Goal: Task Accomplishment & Management: Manage account settings

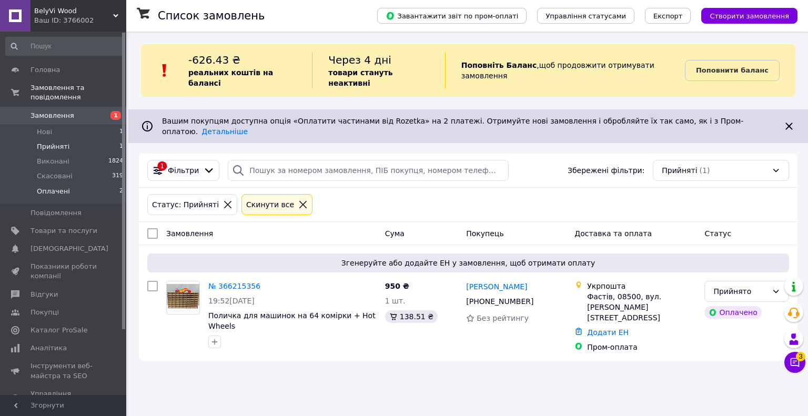
click at [94, 187] on li "Оплачені 2" at bounding box center [64, 194] width 129 height 20
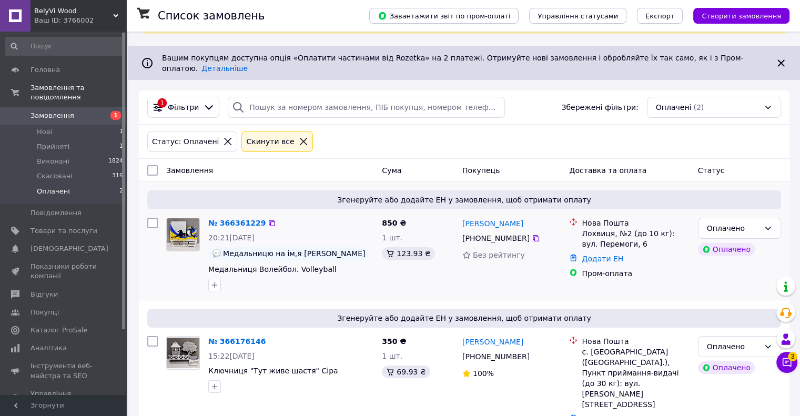
scroll to position [65, 0]
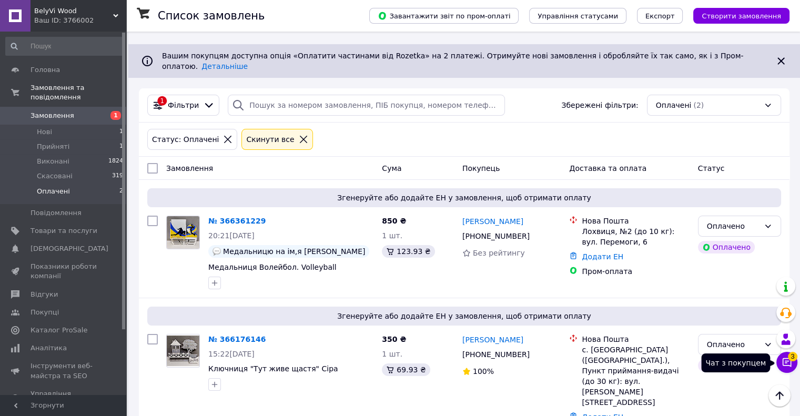
click at [785, 360] on icon at bounding box center [787, 362] width 11 height 11
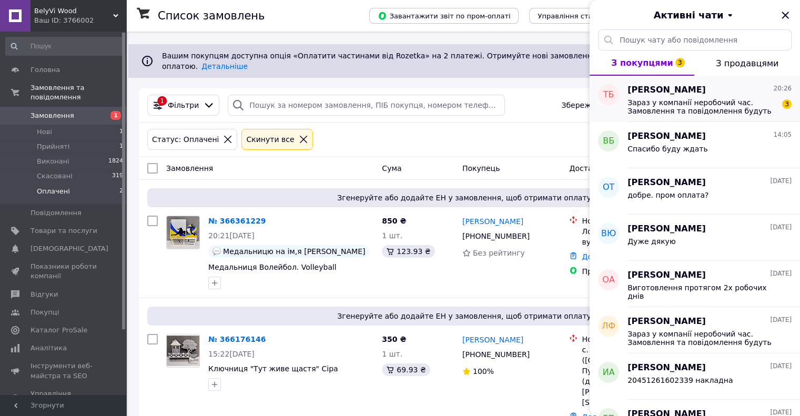
click at [766, 104] on span "Зараз у компанії неробочий час. Замовлення та повідомлення будуть оброблені з 0…" at bounding box center [702, 106] width 149 height 17
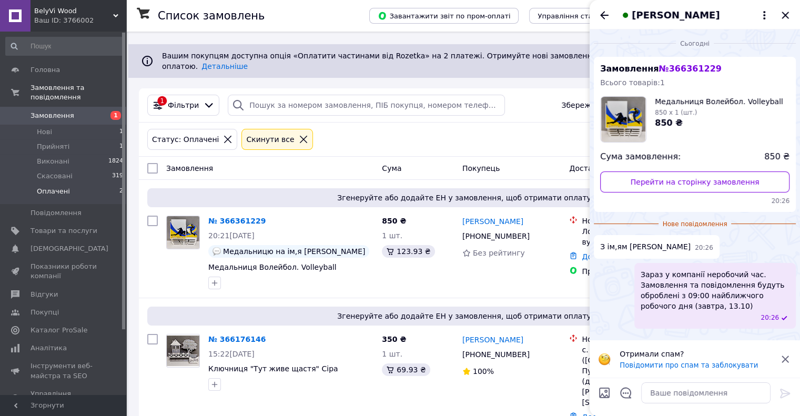
drag, startPoint x: 782, startPoint y: 358, endPoint x: 770, endPoint y: 370, distance: 16.7
click at [782, 358] on icon at bounding box center [785, 359] width 13 height 13
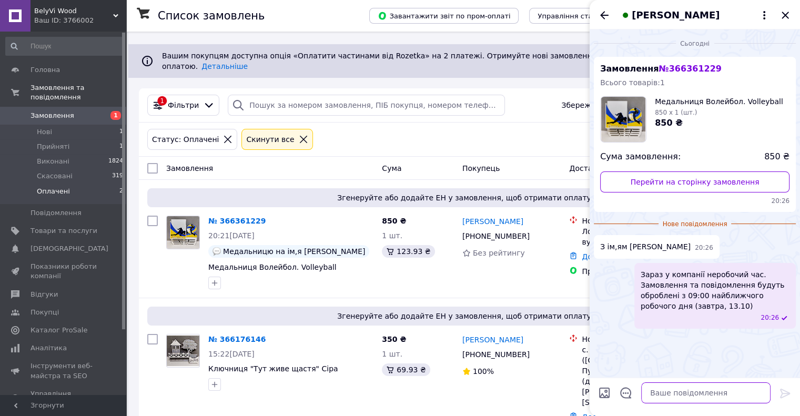
click at [700, 397] on textarea at bounding box center [705, 393] width 129 height 21
type textarea "доброго вечора. добре. відправка замовлення буде у вівторок"
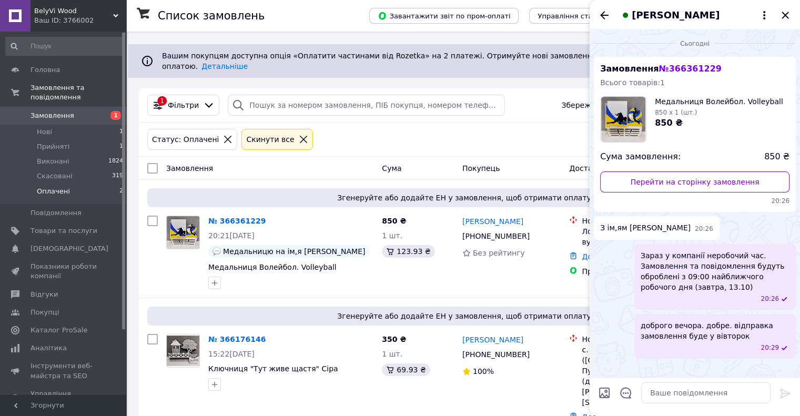
click at [604, 16] on icon "Назад" at bounding box center [604, 15] width 13 height 13
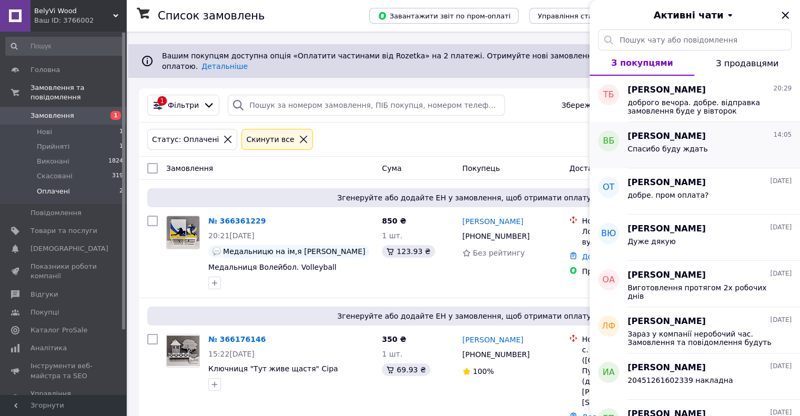
click at [738, 162] on div "[PERSON_NAME] 14:05 Спасибо буду ждать" at bounding box center [714, 145] width 173 height 46
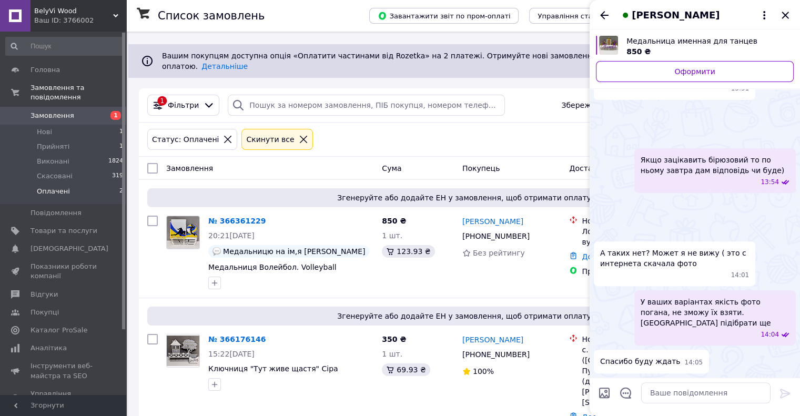
scroll to position [1168, 0]
